Goal: Information Seeking & Learning: Learn about a topic

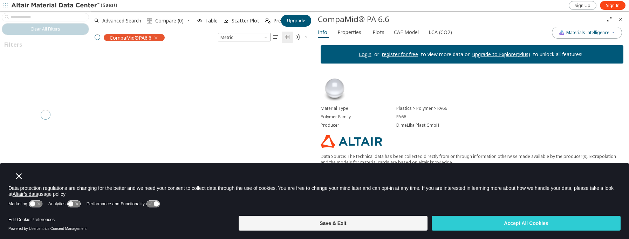
scroll to position [168, 218]
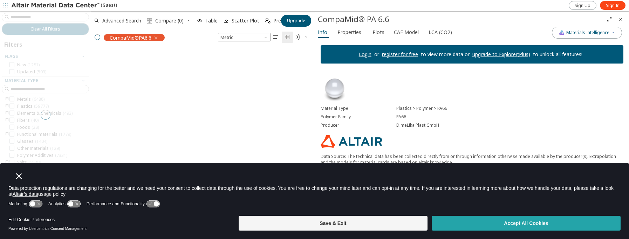
click at [475, 225] on button "Accept All Cookies" at bounding box center [526, 223] width 189 height 15
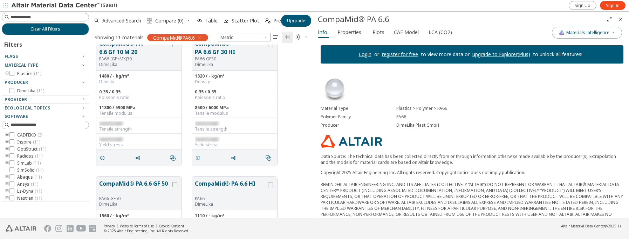
scroll to position [421, 0]
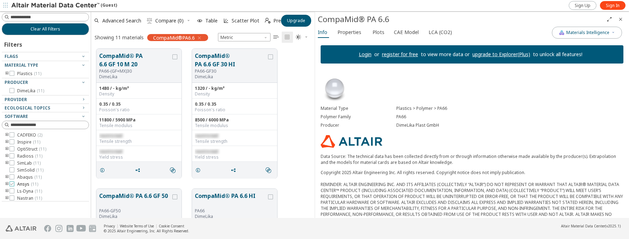
click at [13, 185] on icon at bounding box center [11, 183] width 5 height 5
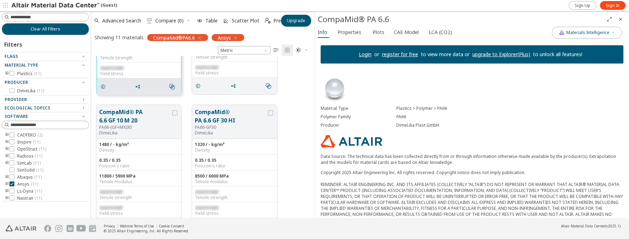
scroll to position [386, 0]
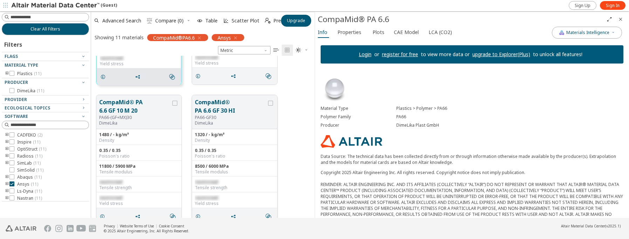
click at [252, 104] on button "CompaMid® PA 6.6 GF 30 HI" at bounding box center [231, 106] width 72 height 17
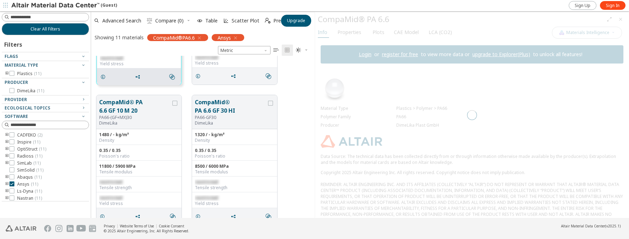
scroll to position [385, 0]
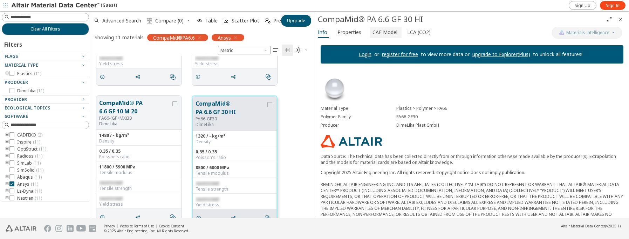
click at [383, 29] on span "CAE Model" at bounding box center [385, 32] width 25 height 11
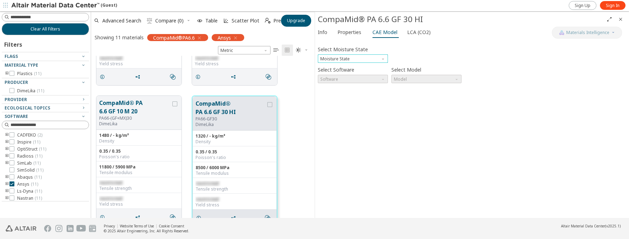
click at [383, 59] on span "Moisture State" at bounding box center [384, 57] width 6 height 6
click at [363, 75] on span "Conditioned" at bounding box center [353, 75] width 64 height 5
click at [354, 33] on span "Properties" at bounding box center [350, 32] width 24 height 11
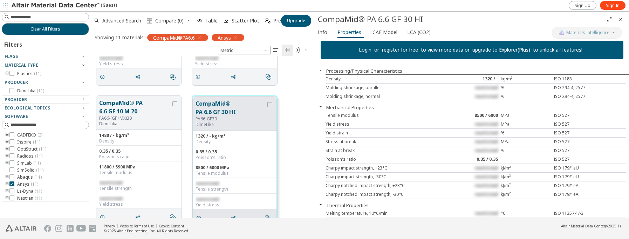
scroll to position [0, 0]
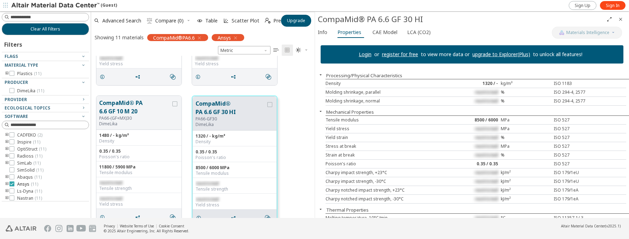
click at [11, 183] on icon at bounding box center [11, 183] width 5 height 5
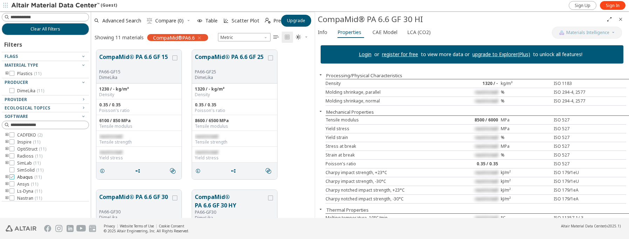
click at [12, 178] on icon at bounding box center [11, 176] width 5 height 5
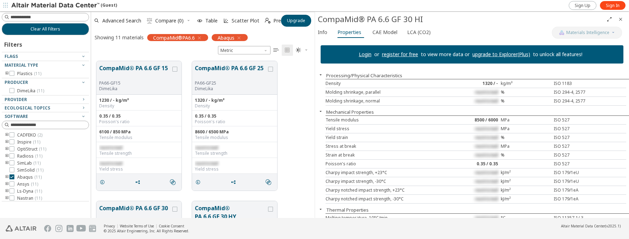
scroll to position [157, 218]
click at [387, 35] on span "CAE Model" at bounding box center [385, 32] width 25 height 11
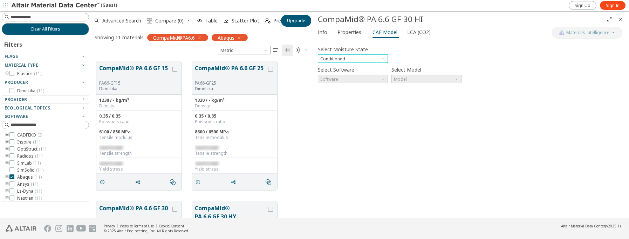
click at [384, 59] on span "Moisture State" at bounding box center [384, 57] width 6 height 6
click at [376, 78] on span "Software" at bounding box center [353, 79] width 70 height 8
click at [382, 81] on span "Software" at bounding box center [353, 79] width 70 height 8
click at [521, 58] on div "Select Moisture State Conditioned" at bounding box center [472, 53] width 309 height 19
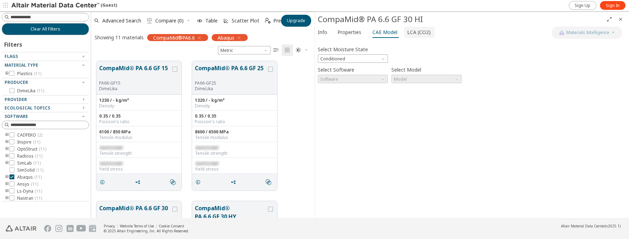
click at [420, 37] on button "LCA (CO2)" at bounding box center [420, 32] width 30 height 11
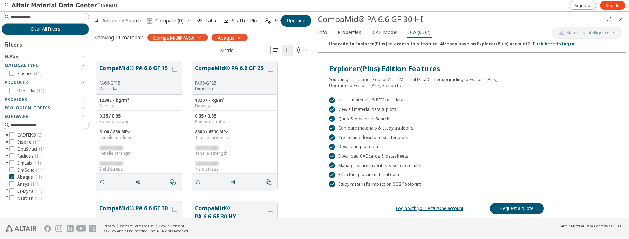
scroll to position [118, 0]
